Goal: Information Seeking & Learning: Learn about a topic

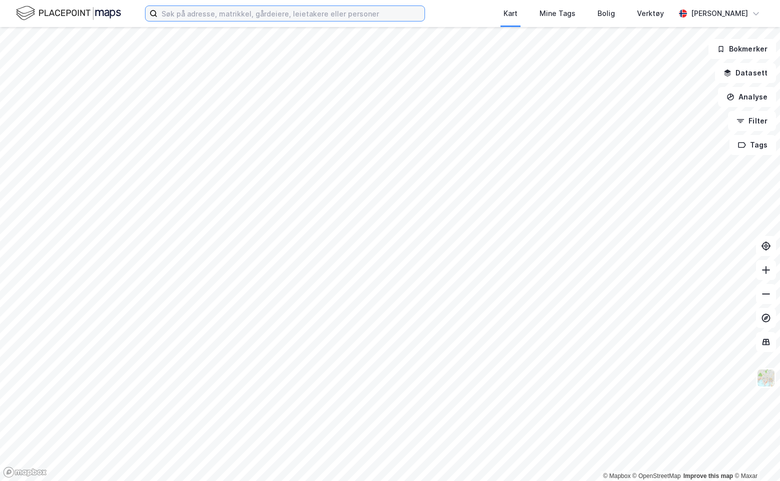
click at [220, 13] on input at bounding box center [290, 13] width 267 height 15
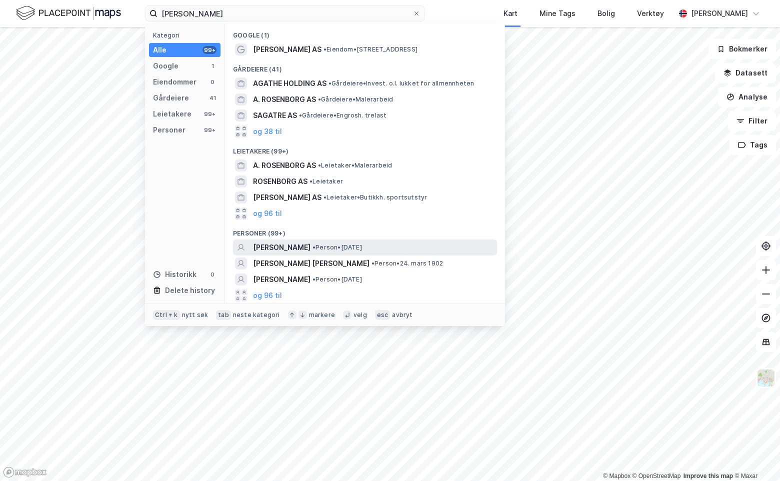
click at [295, 251] on span "AGATHE LØWENBORG" at bounding box center [281, 247] width 57 height 12
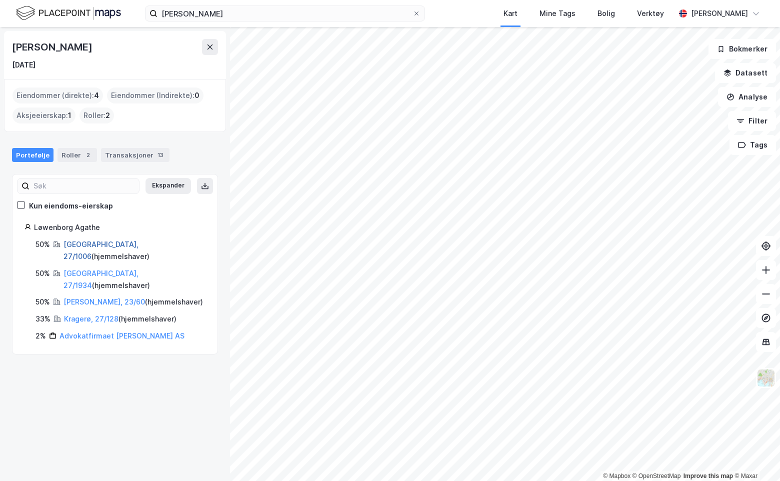
click at [88, 243] on link "Oslo, 27/1006" at bounding box center [100, 250] width 75 height 20
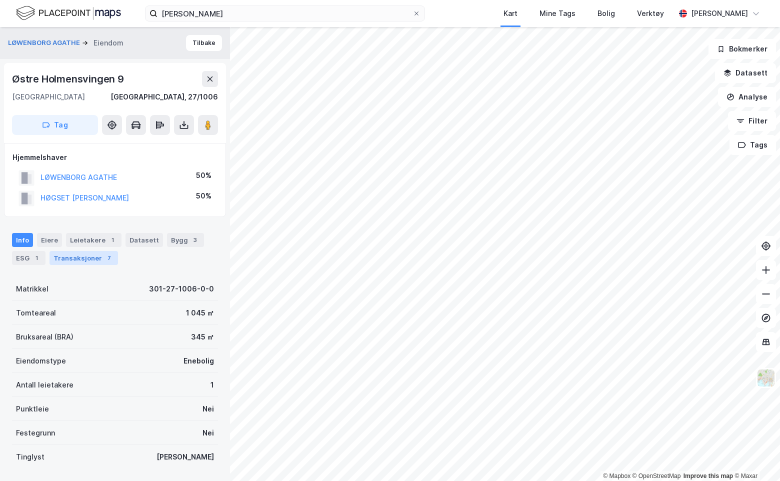
click at [88, 262] on div "Transaksjoner 7" at bounding box center [83, 258] width 68 height 14
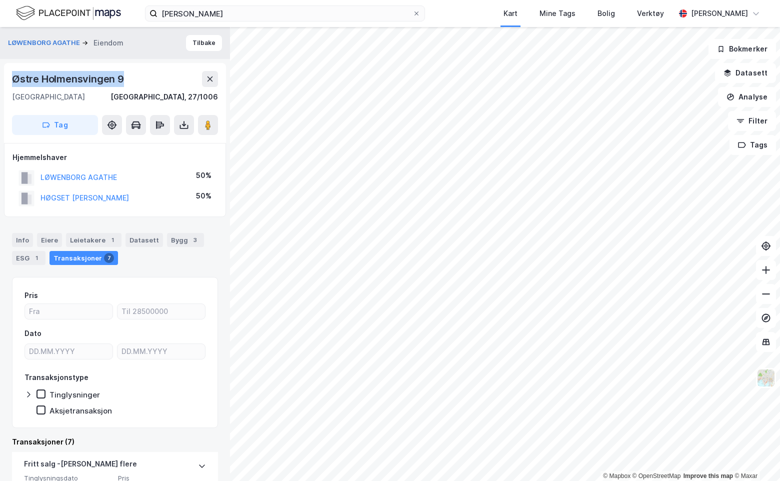
drag, startPoint x: 12, startPoint y: 78, endPoint x: 139, endPoint y: 78, distance: 127.4
click at [139, 78] on div "Østre Holmensvingen 9" at bounding box center [115, 79] width 206 height 16
drag, startPoint x: 139, startPoint y: 78, endPoint x: 92, endPoint y: 75, distance: 47.6
click at [0, 0] on button "LØWENBORG AGATHE" at bounding box center [0, 0] width 0 height 0
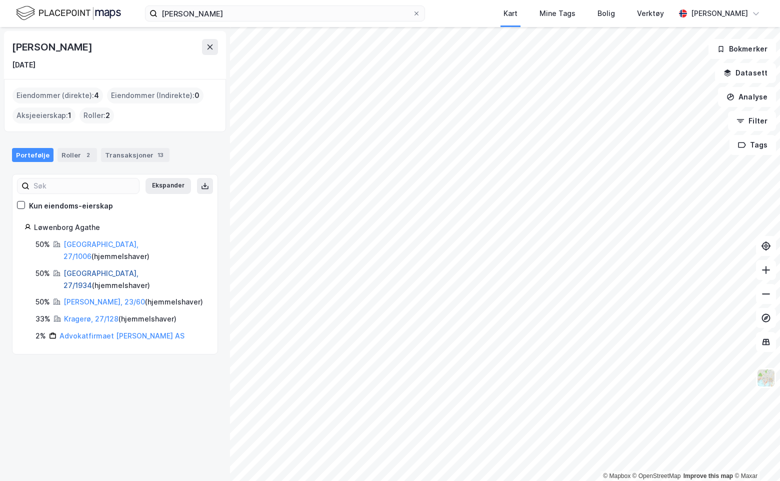
click at [82, 269] on link "Oslo, 27/1934" at bounding box center [100, 279] width 75 height 20
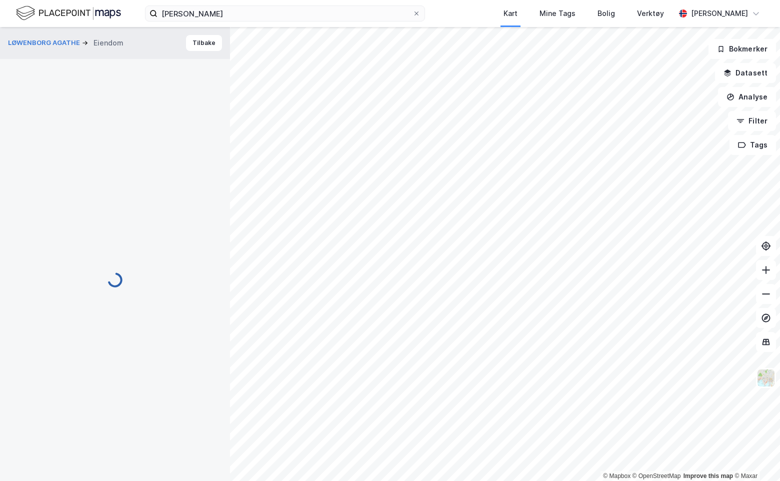
scroll to position [4, 0]
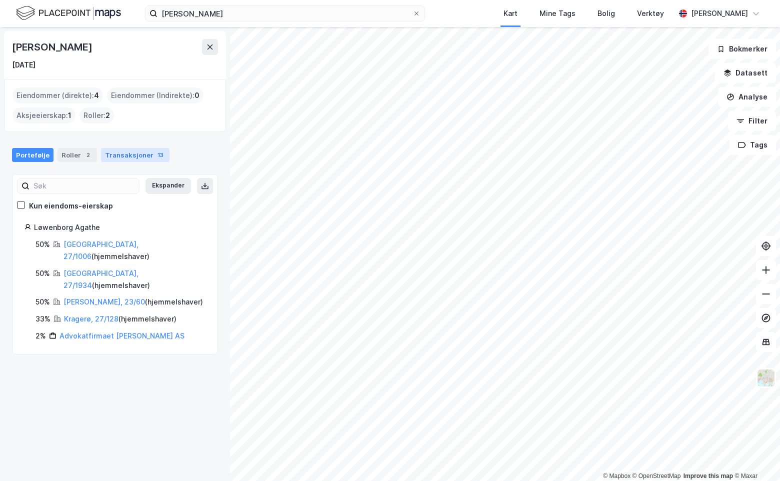
click at [113, 154] on div "Transaksjoner 13" at bounding box center [135, 155] width 68 height 14
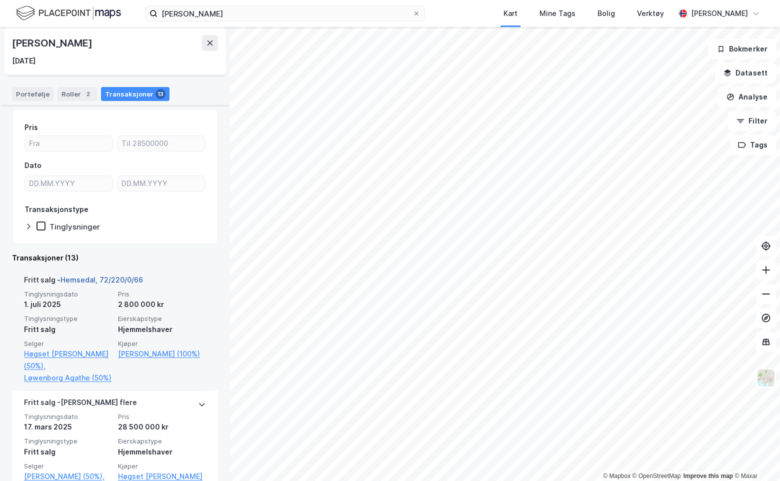
scroll to position [55, 0]
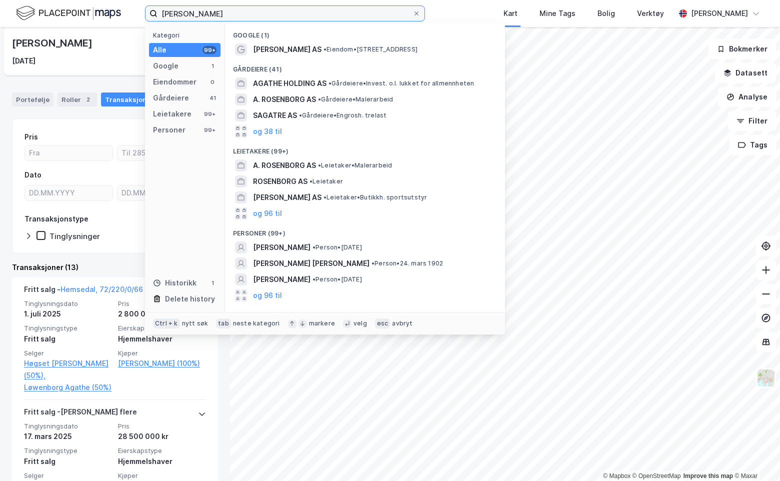
drag, startPoint x: 188, startPoint y: 12, endPoint x: 110, endPoint y: 13, distance: 78.0
click at [110, 13] on div "agathe løwenborg Kategori Alle 99+ Google 1 Eiendommer 0 Gårdeiere 41 Leietaker…" at bounding box center [390, 13] width 780 height 27
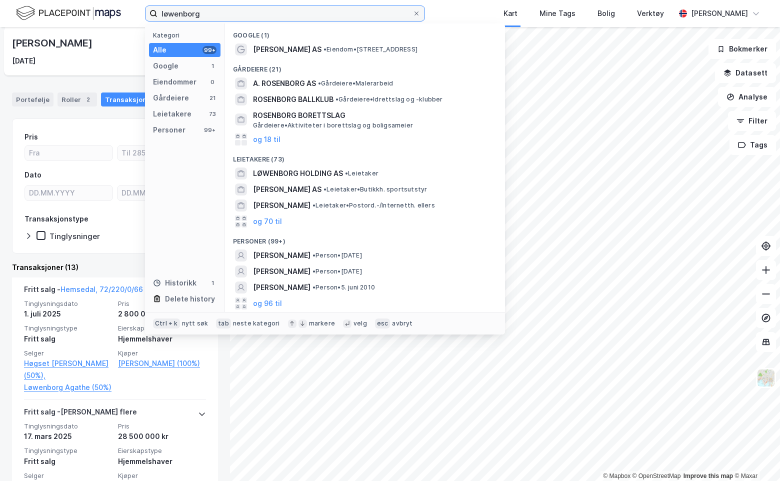
click at [226, 6] on input "løwenborg" at bounding box center [284, 13] width 255 height 15
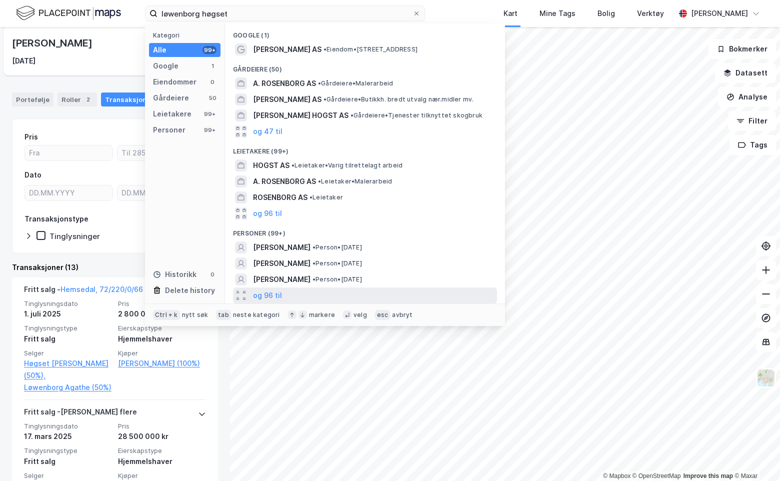
click at [302, 291] on div "og 96 til" at bounding box center [365, 295] width 264 height 16
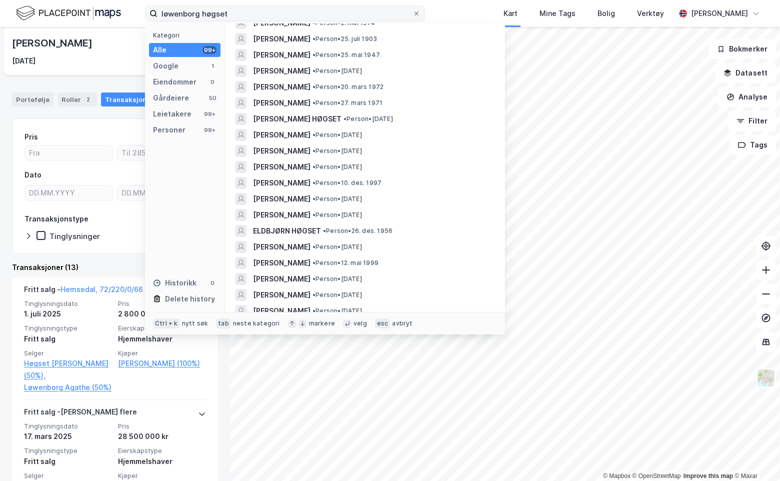
scroll to position [899, 0]
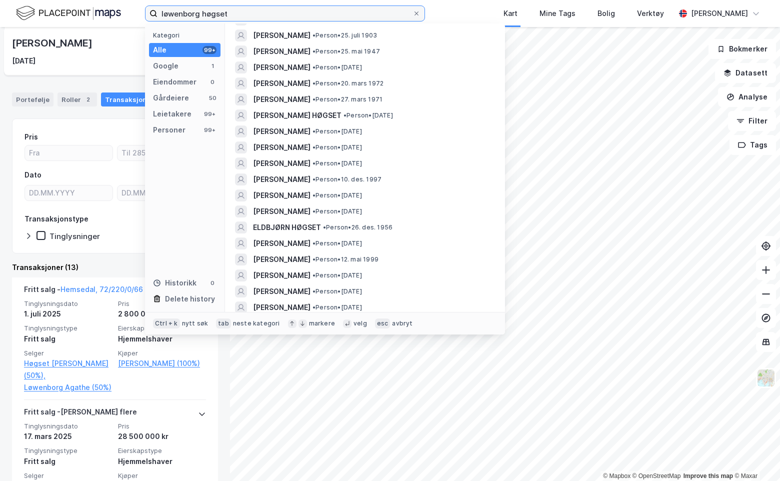
drag, startPoint x: 199, startPoint y: 10, endPoint x: 288, endPoint y: 10, distance: 88.4
click at [288, 10] on input "løwenborg høgset" at bounding box center [284, 13] width 255 height 15
type input "løwenborg"
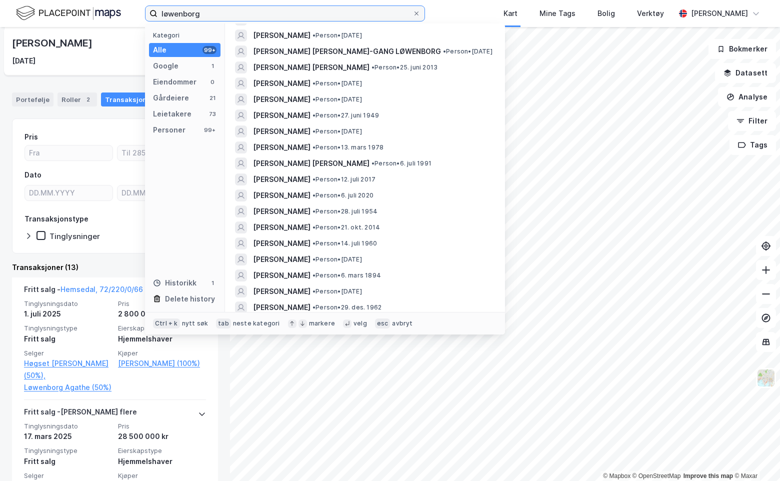
scroll to position [800, 0]
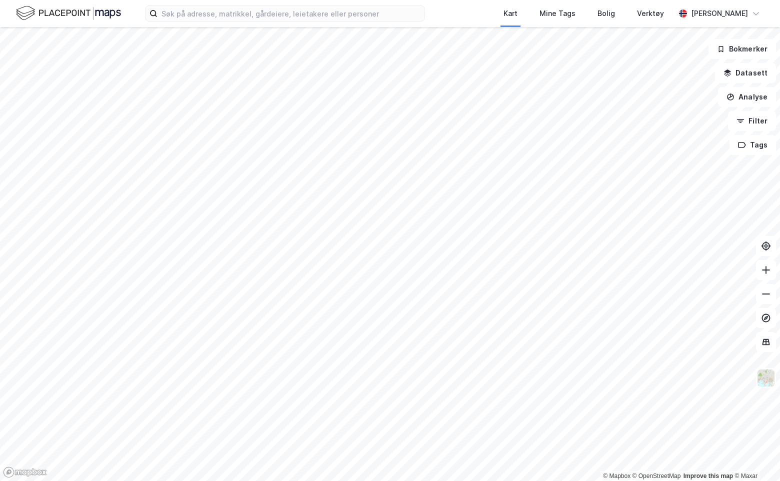
click at [186, 2] on div "Kart Mine Tags Bolig Verktøy Julie Hille" at bounding box center [390, 13] width 780 height 27
click at [236, 6] on input at bounding box center [290, 13] width 267 height 15
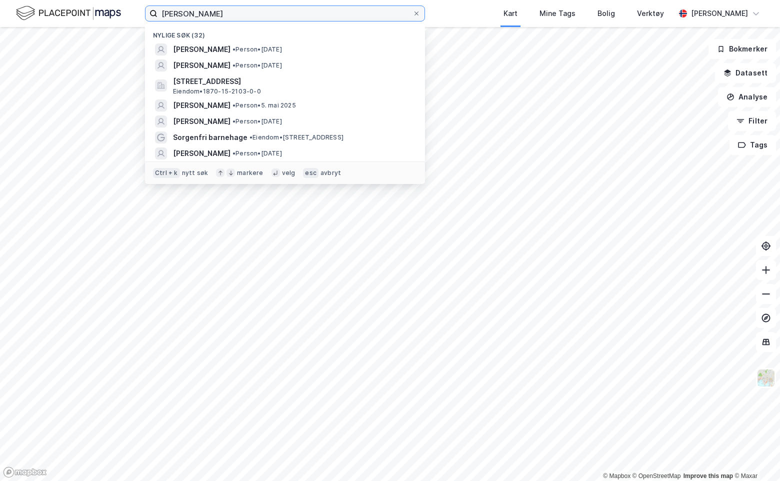
type input "børre sørdahl"
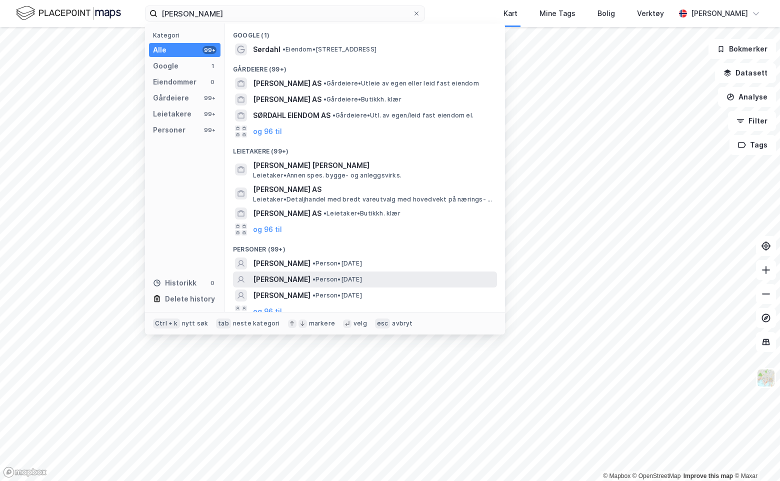
click at [310, 281] on span "BØRRE EILIF SØRDAHL" at bounding box center [281, 279] width 57 height 12
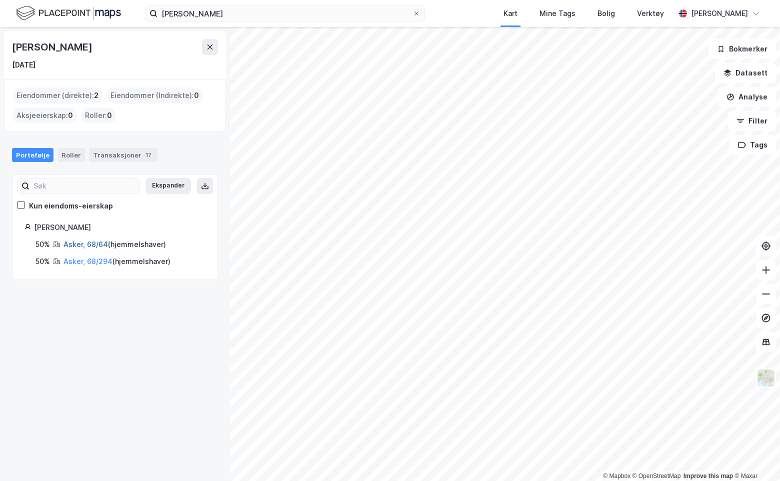
click at [90, 245] on link "Asker, 68/64" at bounding box center [85, 244] width 44 height 8
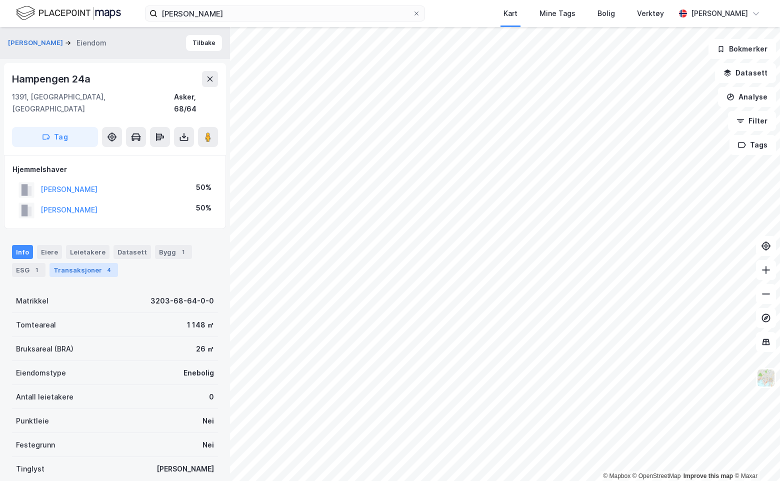
click at [96, 263] on div "Transaksjoner 4" at bounding box center [83, 270] width 68 height 14
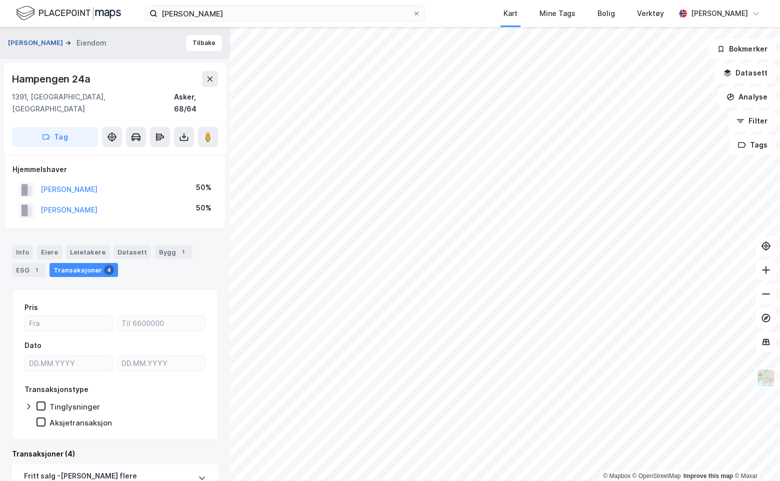
click at [46, 45] on button "SØRDAHL BØRRE EILIF" at bounding box center [36, 43] width 57 height 10
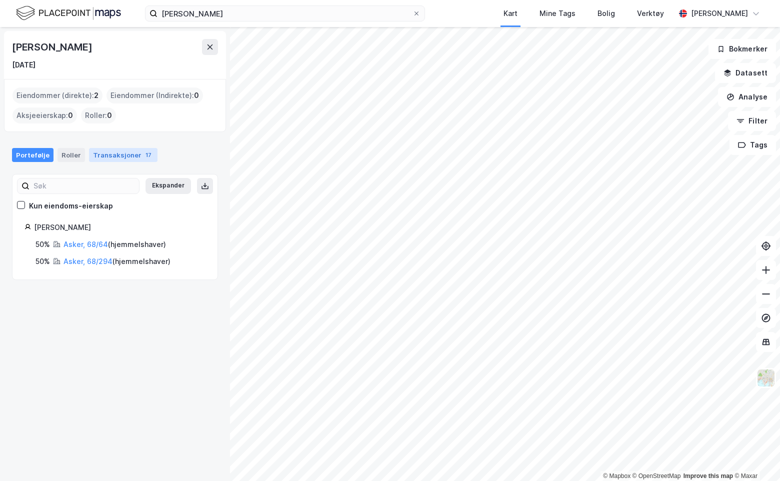
click at [112, 154] on div "Transaksjoner 17" at bounding box center [123, 155] width 68 height 14
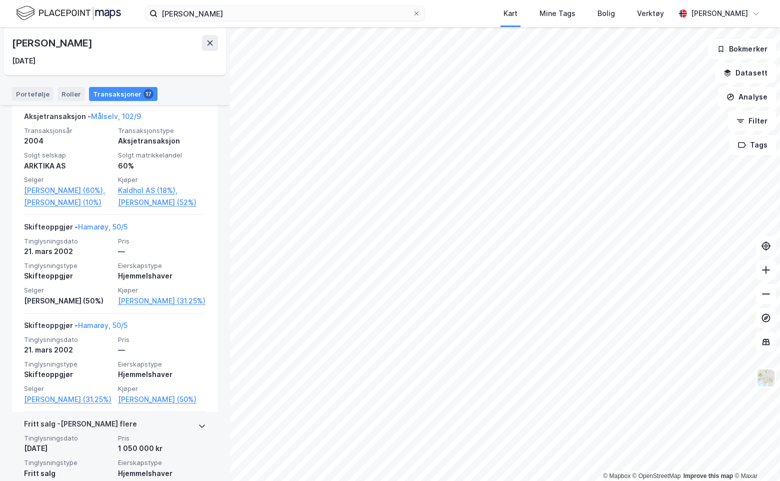
scroll to position [2067, 0]
